Goal: Complete application form

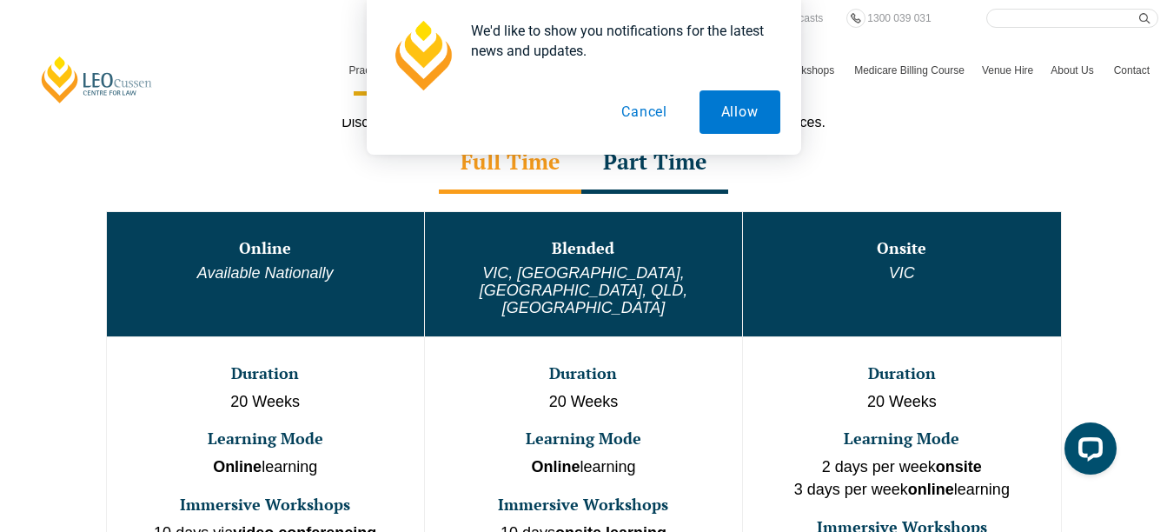
click at [626, 115] on button "Cancel" at bounding box center [643, 111] width 89 height 43
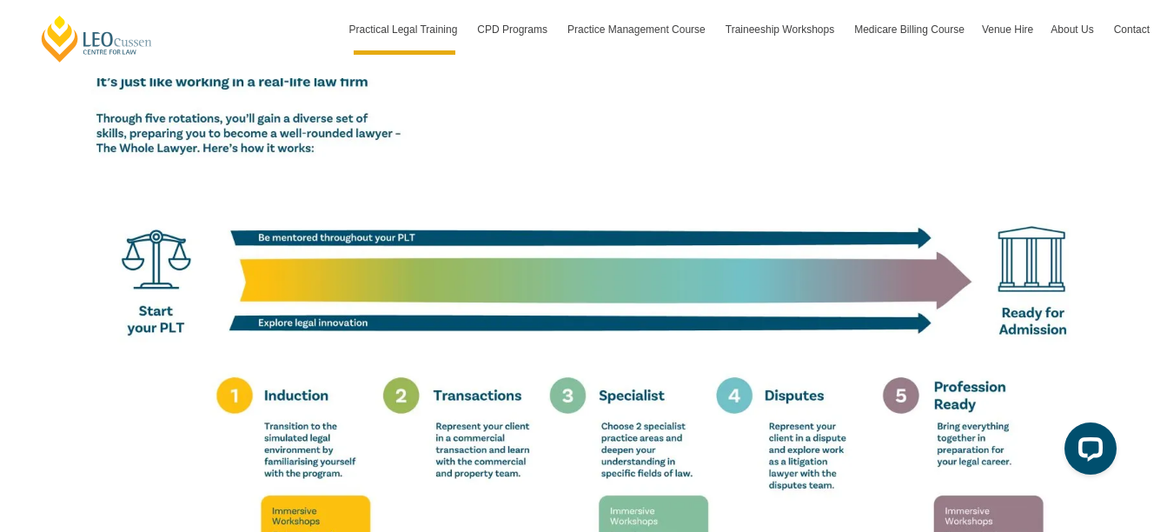
scroll to position [3041, 0]
